Goal: Task Accomplishment & Management: Use online tool/utility

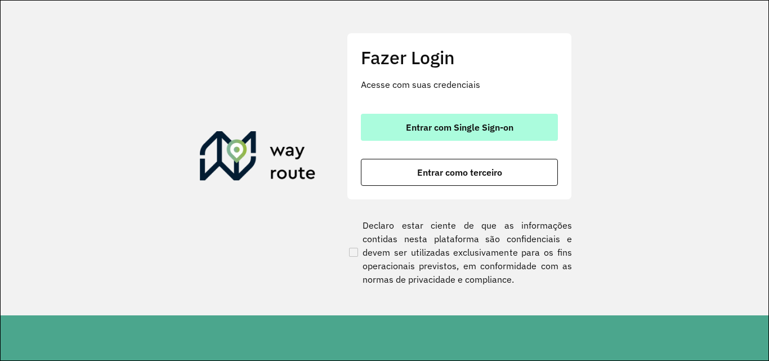
click at [440, 131] on span "Entrar com Single Sign-on" at bounding box center [460, 127] width 108 height 9
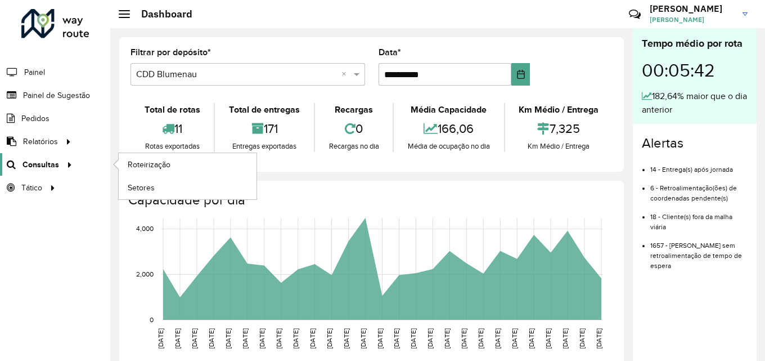
click at [53, 165] on span "Consultas" at bounding box center [41, 165] width 37 height 12
click at [174, 163] on link "Roteirização" at bounding box center [188, 164] width 138 height 23
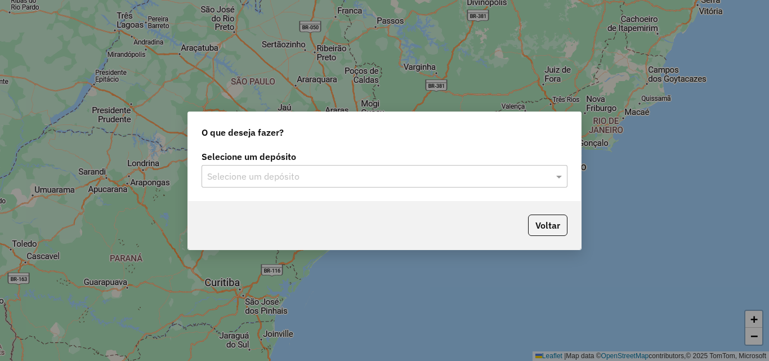
drag, startPoint x: 310, startPoint y: 179, endPoint x: 306, endPoint y: 185, distance: 6.6
click at [311, 179] on input "text" at bounding box center [373, 177] width 332 height 14
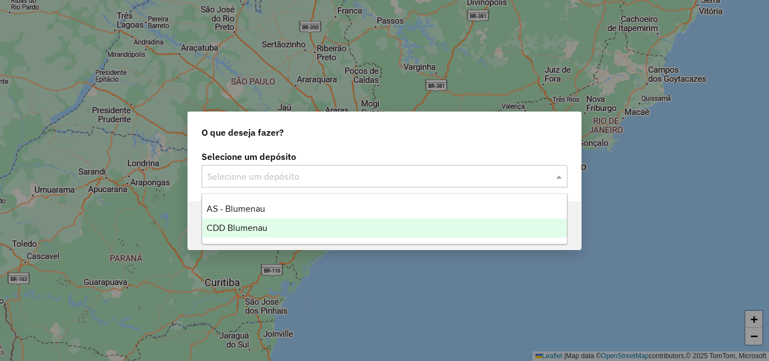
click at [238, 221] on div "CDD Blumenau" at bounding box center [384, 227] width 365 height 19
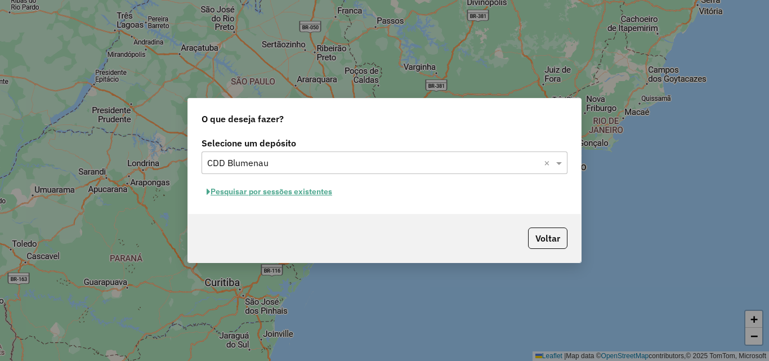
click at [273, 192] on button "Pesquisar por sessões existentes" at bounding box center [269, 191] width 136 height 17
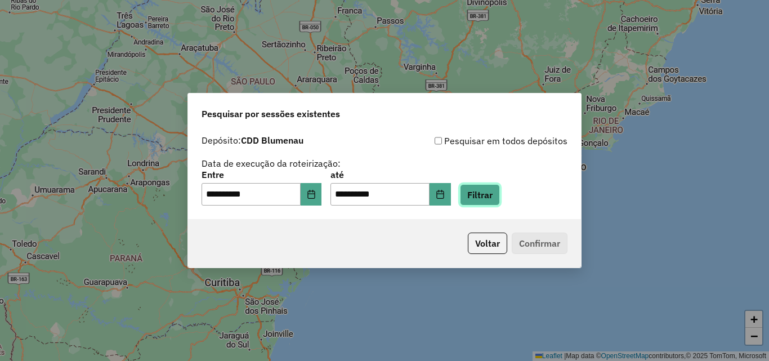
click at [494, 189] on button "Filtrar" at bounding box center [480, 194] width 40 height 21
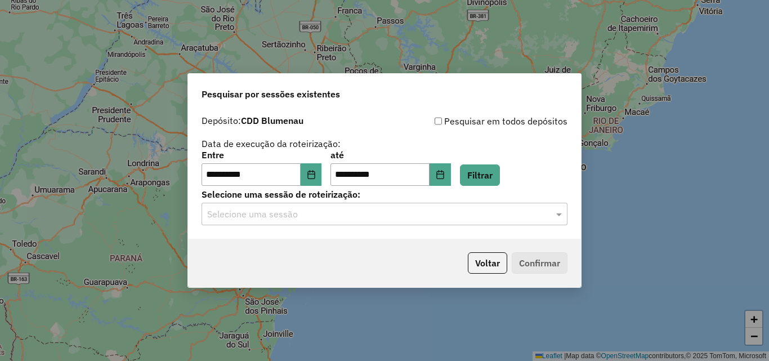
click at [332, 212] on input "text" at bounding box center [373, 215] width 332 height 14
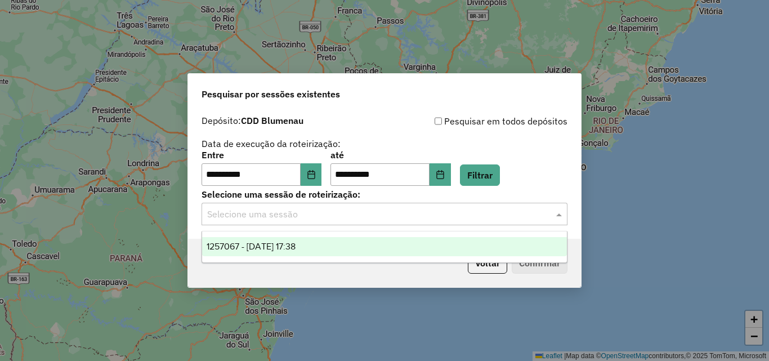
click at [295, 243] on span "1257067 - 01/09/2025 17:38" at bounding box center [251, 246] width 89 height 10
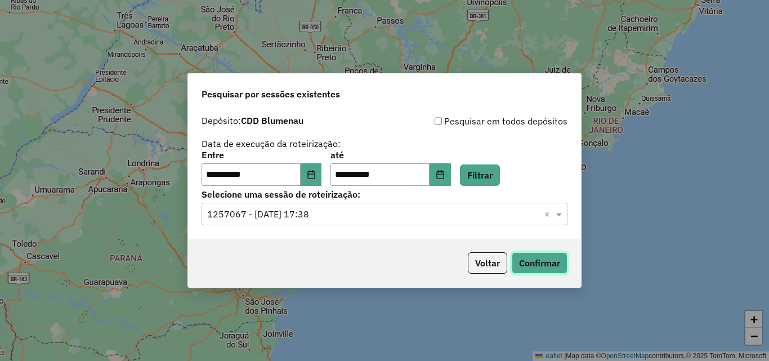
click at [546, 265] on button "Confirmar" at bounding box center [540, 262] width 56 height 21
